Goal: Information Seeking & Learning: Learn about a topic

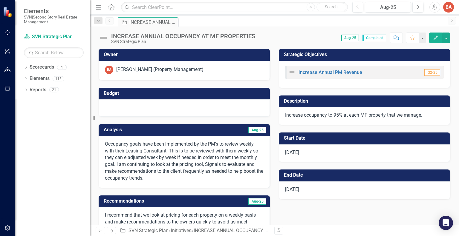
checkbox input "true"
drag, startPoint x: 8, startPoint y: 70, endPoint x: 16, endPoint y: 73, distance: 7.8
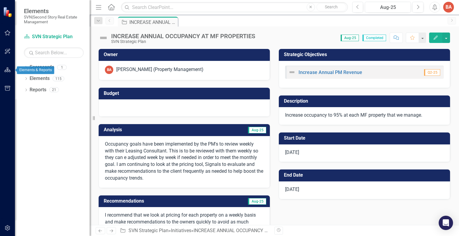
click at [8, 70] on icon "button" at bounding box center [7, 70] width 6 height 5
click at [49, 69] on link "Scorecards" at bounding box center [42, 67] width 24 height 7
click at [99, 22] on icon "Dropdown" at bounding box center [98, 21] width 5 height 4
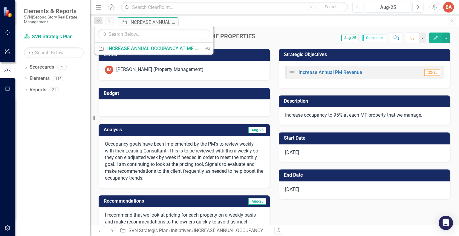
click at [72, 29] on div "Elements & Reports SVN|Second Story Real Estate Management" at bounding box center [52, 16] width 75 height 32
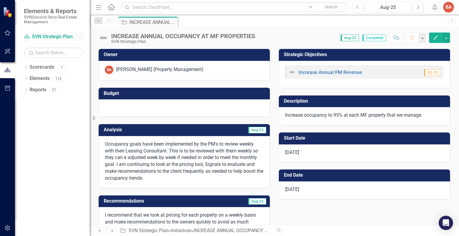
click at [62, 36] on link "Scorecard SVN Strategic Plan" at bounding box center [54, 36] width 60 height 7
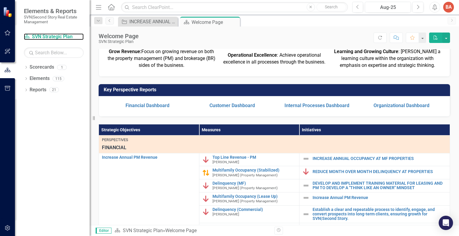
scroll to position [90, 0]
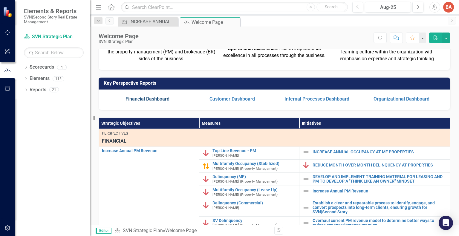
click at [146, 102] on link "Financial Dashboard" at bounding box center [147, 99] width 44 height 6
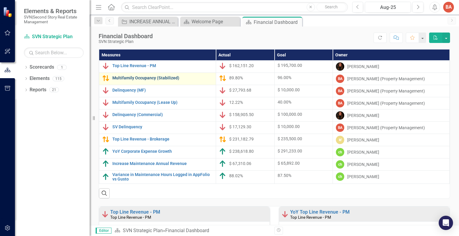
click at [171, 79] on link "Multifamily Occupancy (Stabilized)" at bounding box center [162, 78] width 100 height 4
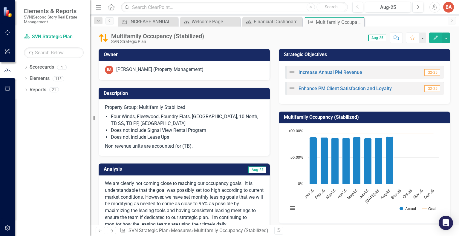
click at [2, 110] on div at bounding box center [7, 158] width 15 height 121
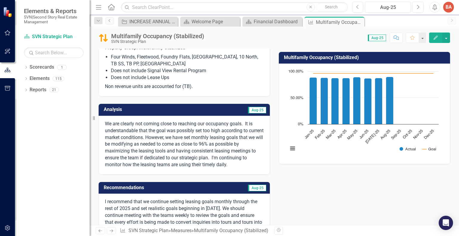
scroll to position [90, 0]
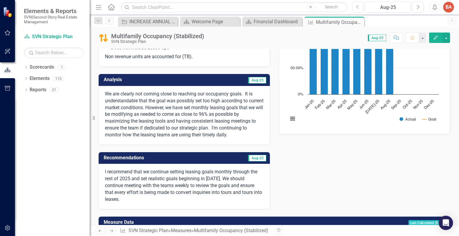
click at [190, 133] on p "We are clearly not coming close to reaching our occupancy goals. It is understa…" at bounding box center [184, 115] width 159 height 48
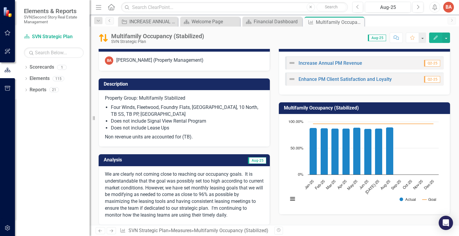
scroll to position [0, 0]
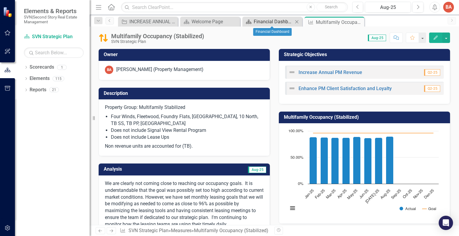
click at [266, 23] on div "Financial Dashboard" at bounding box center [273, 21] width 39 height 7
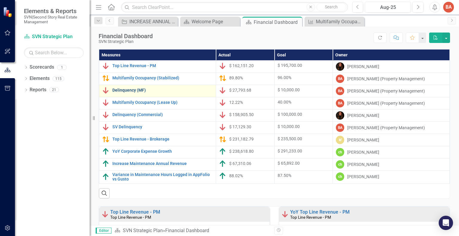
click at [135, 91] on link "Delinquency (MF)" at bounding box center [162, 90] width 100 height 4
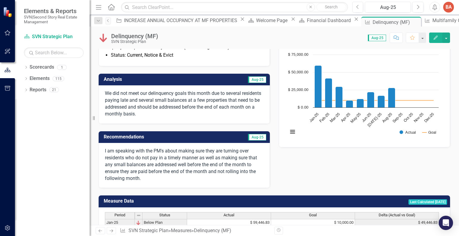
scroll to position [90, 0]
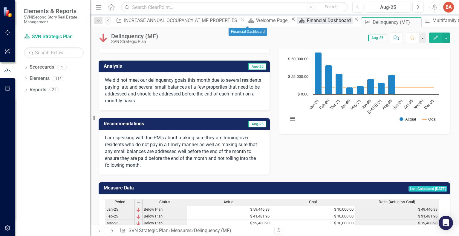
click at [307, 24] on div "Financial Dashboard" at bounding box center [330, 20] width 46 height 7
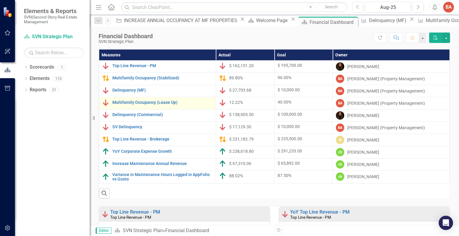
click at [170, 105] on div "Multifamily Occupancy (Lease Up)" at bounding box center [157, 102] width 111 height 7
click at [161, 103] on link "Multifamily Occupancy (Lease Up)" at bounding box center [162, 102] width 100 height 4
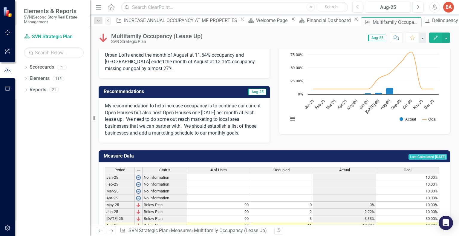
scroll to position [60, 0]
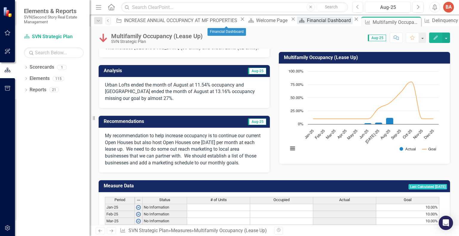
click at [307, 20] on div "Financial Dashboard" at bounding box center [330, 20] width 46 height 7
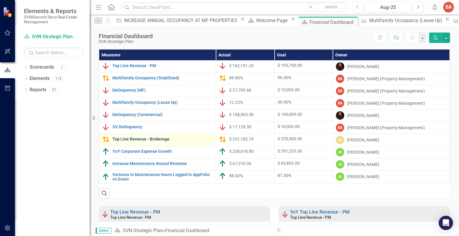
click at [140, 138] on link "Top Line Revenue - Brokerage" at bounding box center [162, 139] width 100 height 4
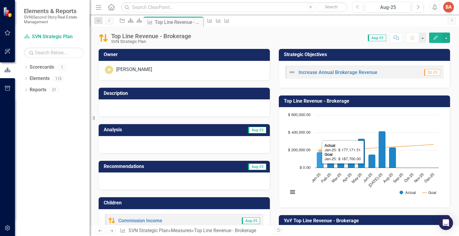
click at [317, 163] on icon "Jan-25, 177,171.51. Actual." at bounding box center [320, 160] width 7 height 16
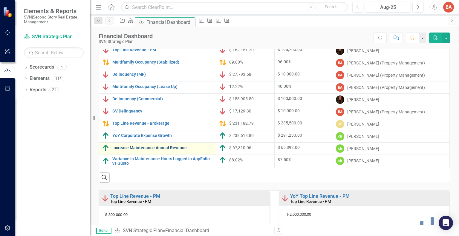
scroll to position [30, 0]
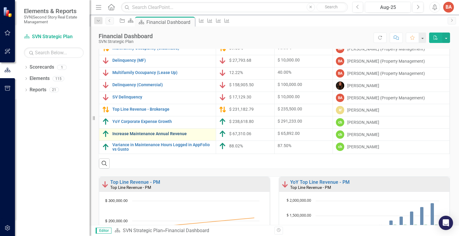
click at [167, 134] on link "Increase Maintenance Annual Revenue" at bounding box center [162, 134] width 100 height 4
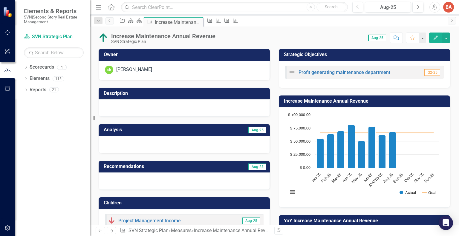
scroll to position [60, 0]
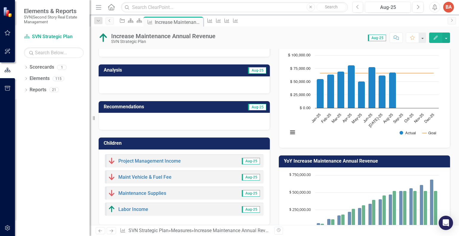
click at [124, 84] on div at bounding box center [184, 84] width 171 height 17
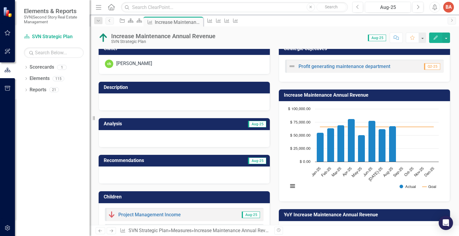
scroll to position [0, 0]
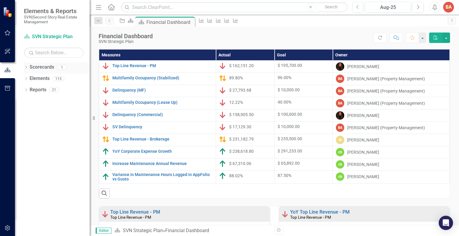
click at [51, 68] on link "Scorecards" at bounding box center [42, 67] width 24 height 7
click at [26, 67] on icon "Dropdown" at bounding box center [26, 67] width 4 height 3
click at [62, 79] on link "SVN Strategic Plan" at bounding box center [57, 78] width 66 height 7
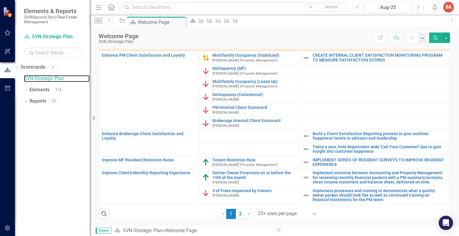
scroll to position [186, 0]
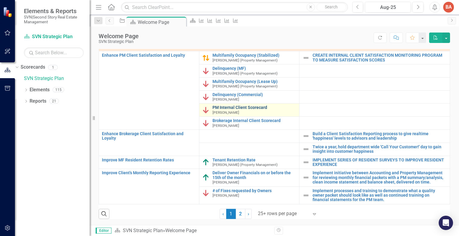
click at [225, 108] on link "PM Internal Client Scorecard" at bounding box center [254, 107] width 84 height 4
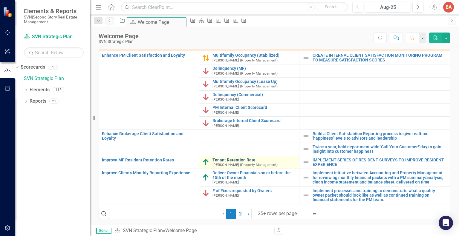
click at [219, 163] on link "Tenant Retention Rate" at bounding box center [254, 160] width 84 height 4
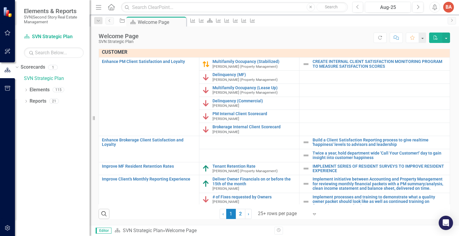
scroll to position [315, 0]
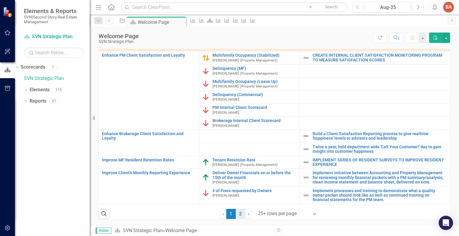
click at [237, 214] on link "2" at bounding box center [241, 214] width 10 height 10
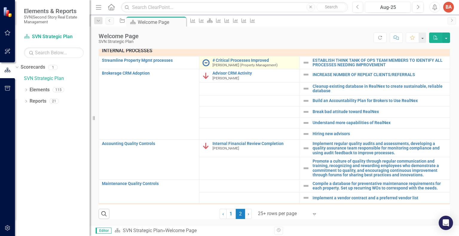
click at [233, 65] on small "[PERSON_NAME] (Property Management)" at bounding box center [244, 65] width 65 height 4
click at [236, 64] on small "[PERSON_NAME] (Property Management)" at bounding box center [244, 65] width 65 height 4
click at [256, 60] on link "# Critical Processes Improved" at bounding box center [254, 60] width 84 height 4
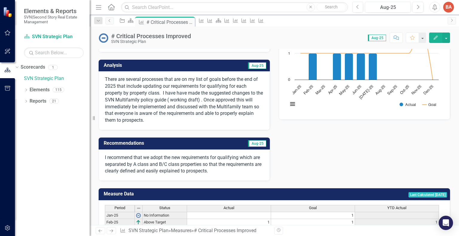
scroll to position [90, 0]
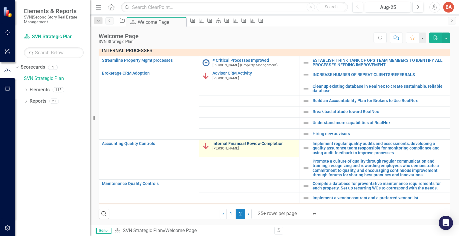
click at [237, 144] on link "Internal Financial Review Completion" at bounding box center [254, 144] width 84 height 4
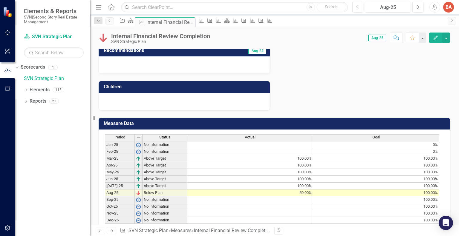
scroll to position [183, 0]
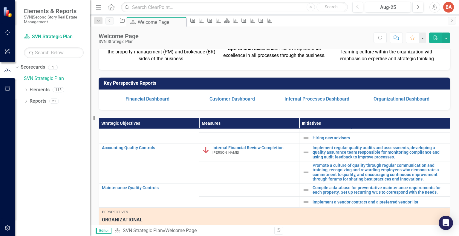
scroll to position [90, 0]
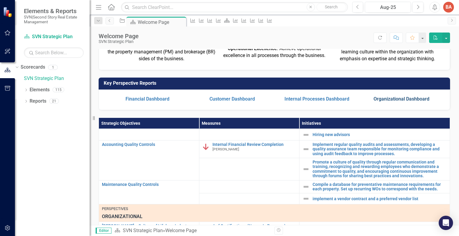
click at [387, 102] on link "Organizational Dashboard" at bounding box center [401, 99] width 56 height 6
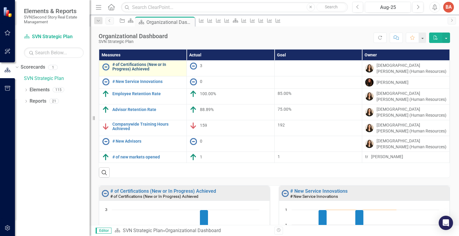
click at [154, 65] on link "# of Certifications (New or In Progress) Achieved" at bounding box center [147, 66] width 71 height 9
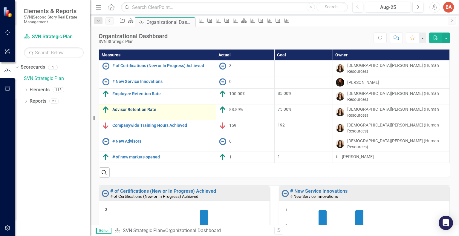
click at [147, 108] on link "Advisor Retention Rate" at bounding box center [162, 110] width 100 height 4
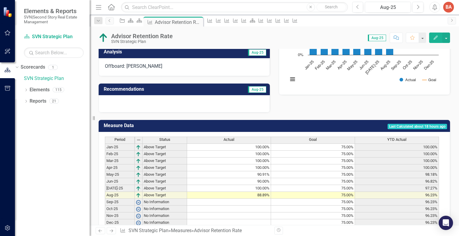
scroll to position [128, 0]
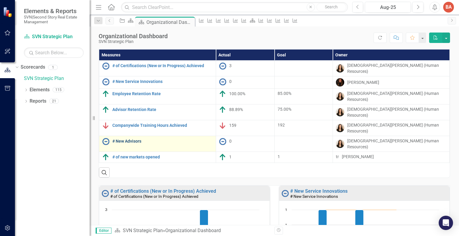
click at [136, 139] on link "# New Advisors" at bounding box center [162, 141] width 100 height 4
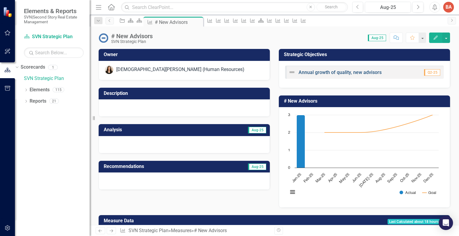
click at [326, 72] on link "Annual growth of quality, new advisors" at bounding box center [339, 73] width 83 height 6
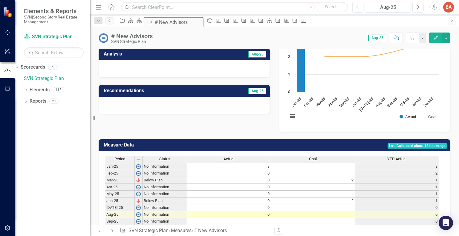
scroll to position [90, 0]
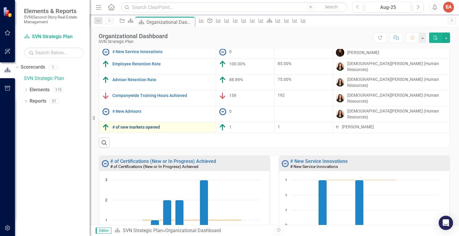
scroll to position [90, 0]
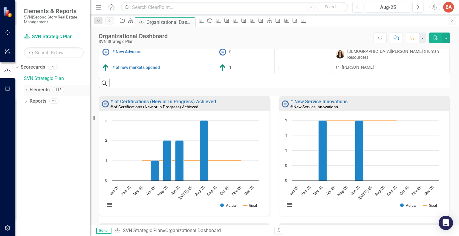
click at [42, 89] on link "Elements" at bounding box center [40, 90] width 20 height 7
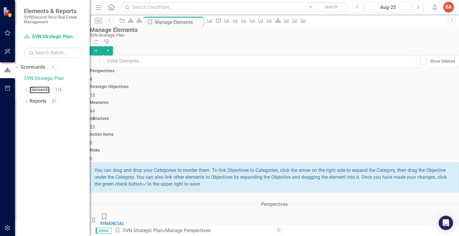
scroll to position [8, 0]
click at [125, 221] on link "FINANCIAL" at bounding box center [112, 224] width 24 height 6
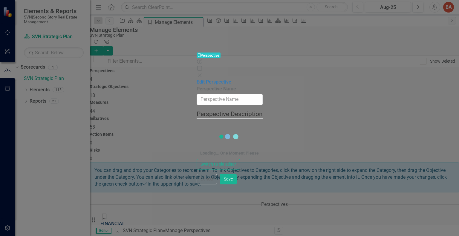
type input "FINANCIAL"
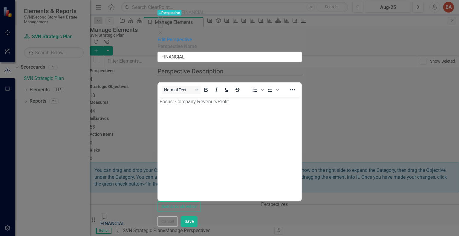
scroll to position [0, 0]
